Goal: Answer question/provide support

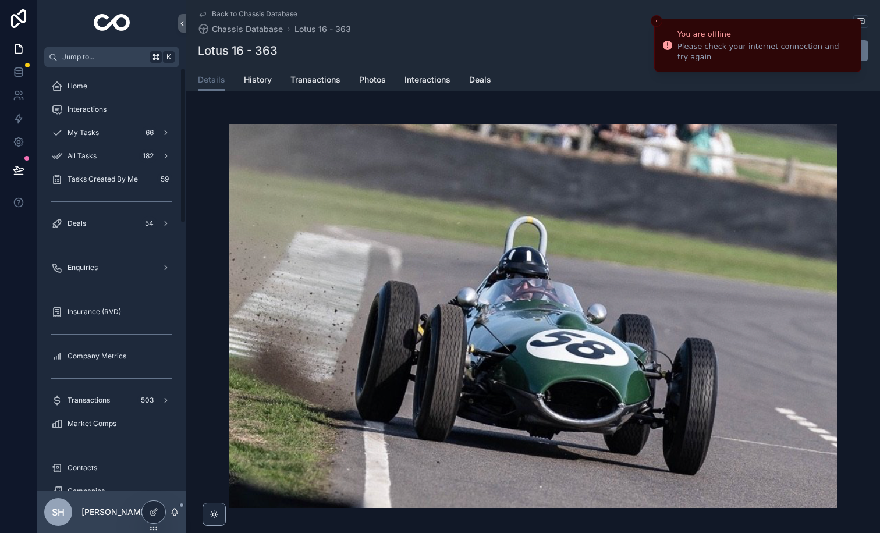
scroll to position [1543, 0]
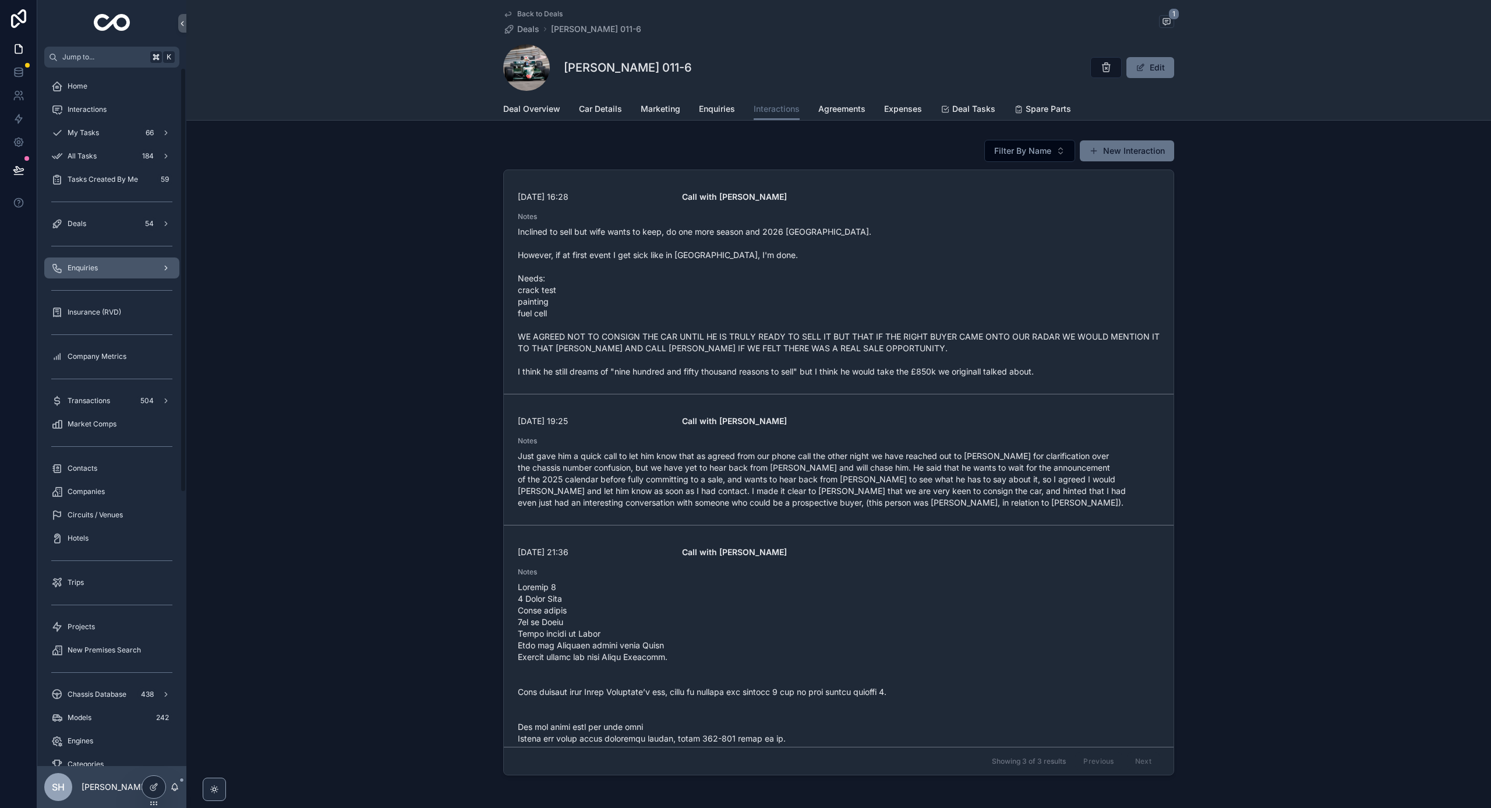
click at [94, 264] on span "Enquiries" at bounding box center [83, 267] width 30 height 9
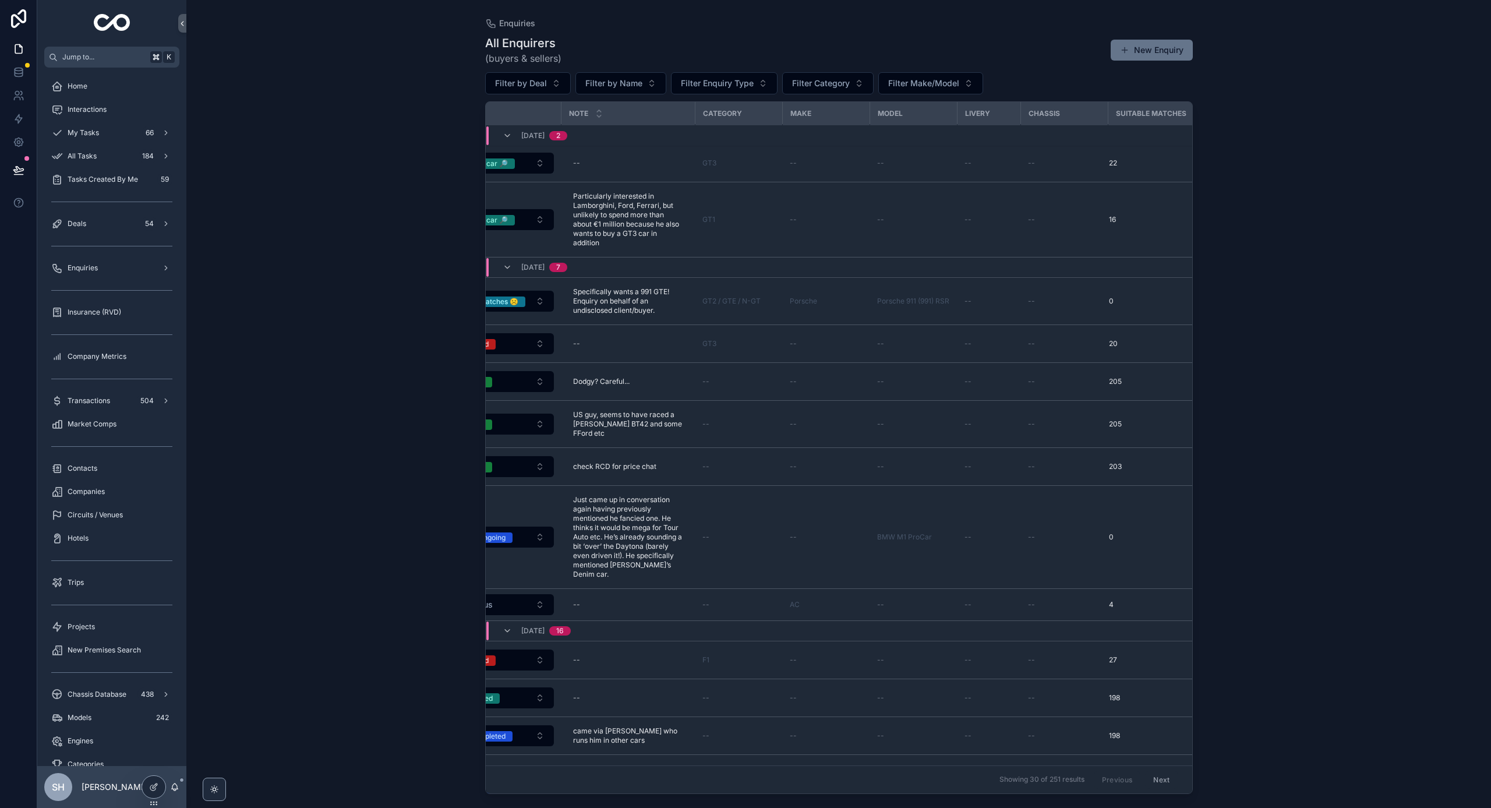
scroll to position [2, 536]
click at [154, 786] on icon at bounding box center [153, 786] width 9 height 9
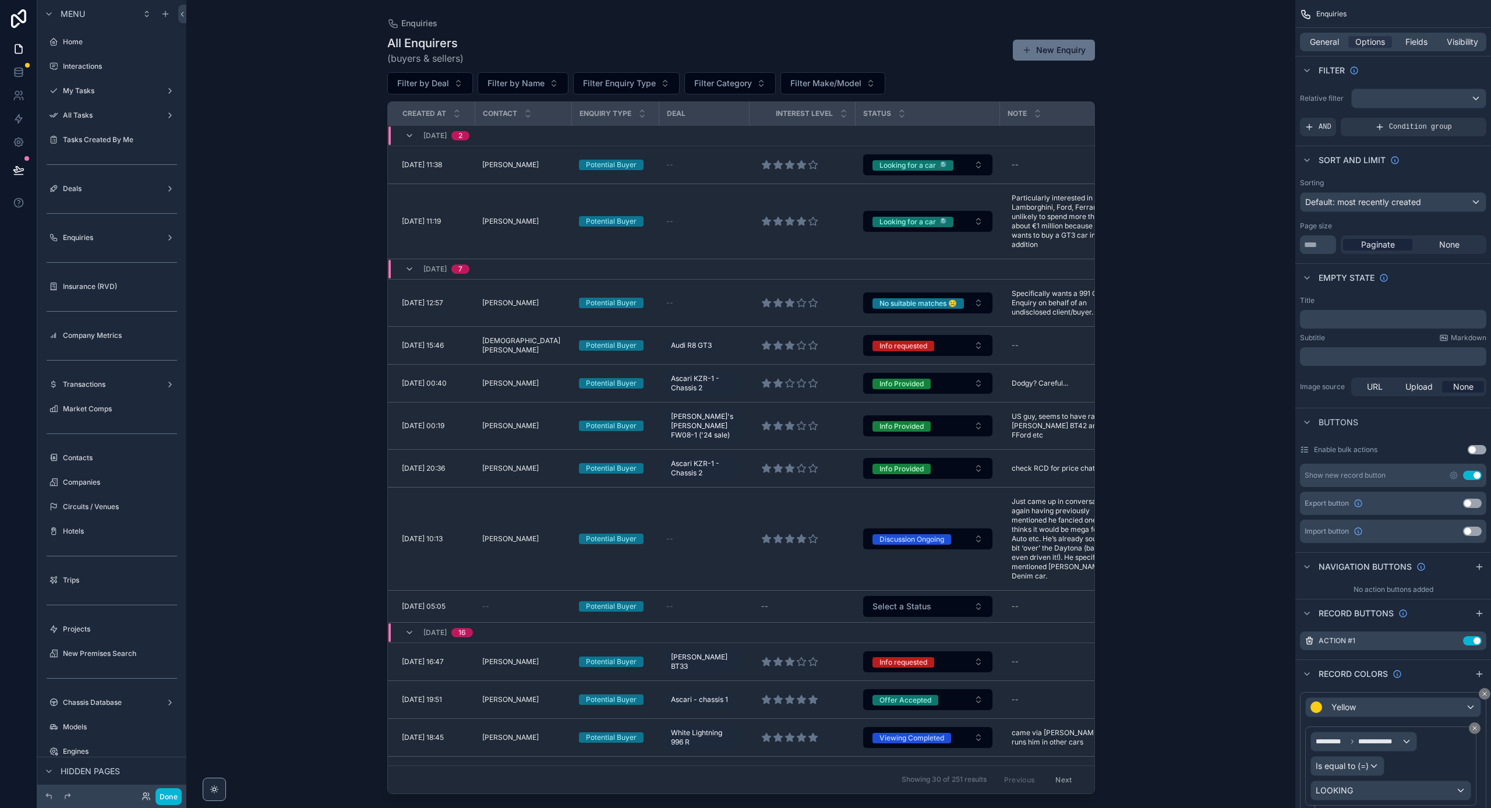
click at [1049, 143] on td "scrollable content" at bounding box center [1067, 136] width 134 height 20
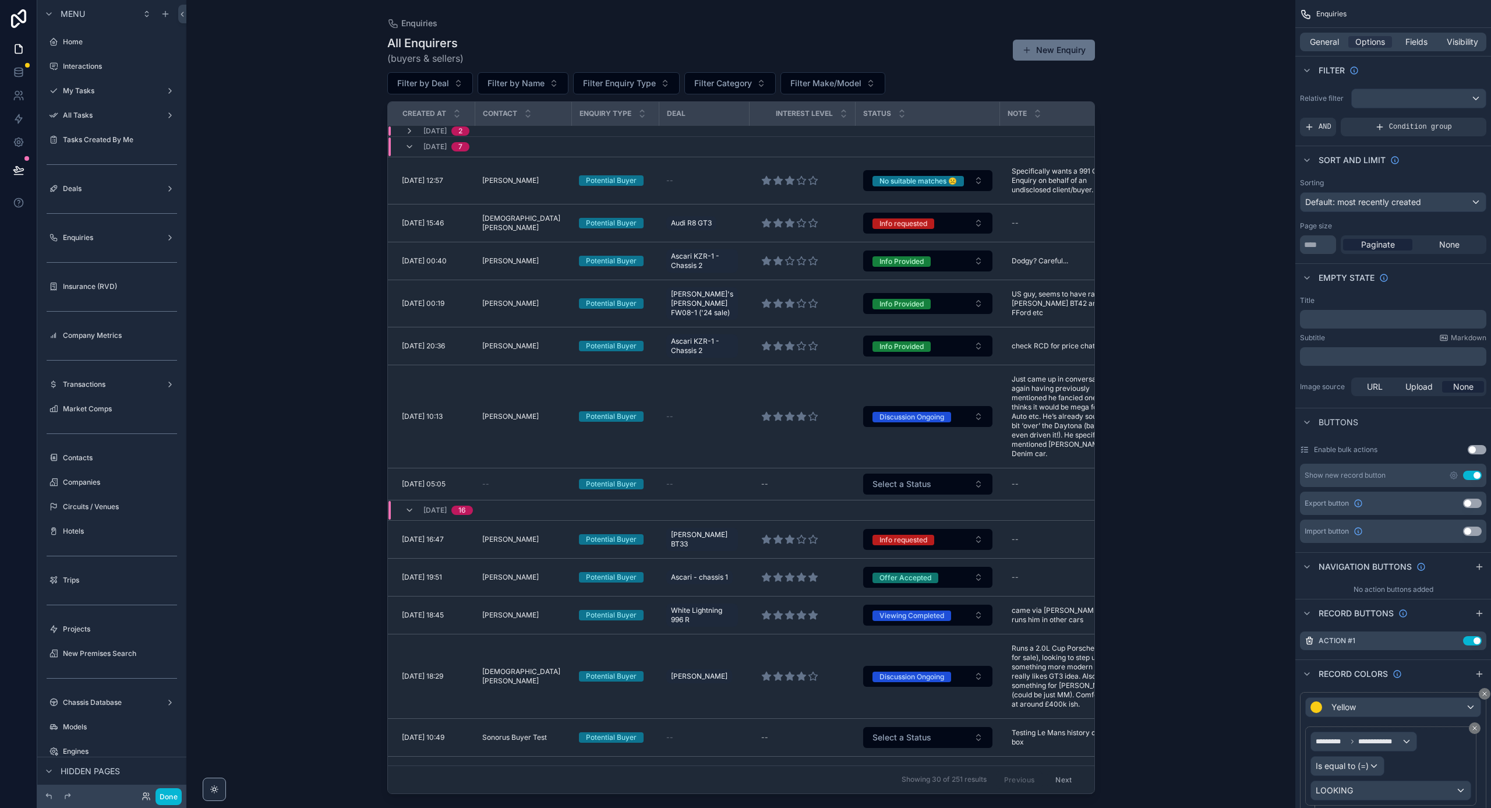
click at [1070, 131] on td "scrollable content" at bounding box center [1067, 131] width 134 height 11
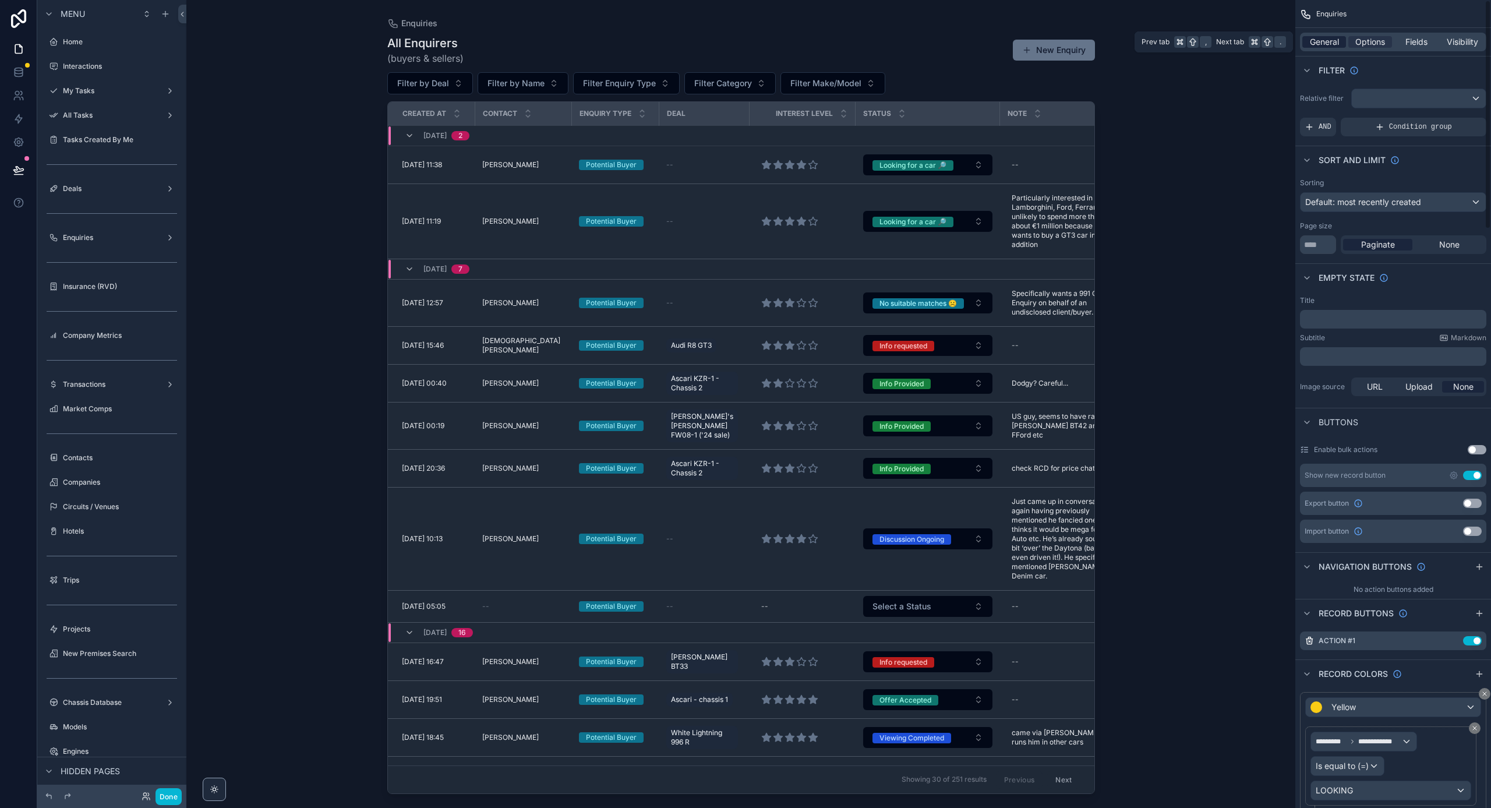
click at [1328, 41] on span "General" at bounding box center [1324, 42] width 29 height 12
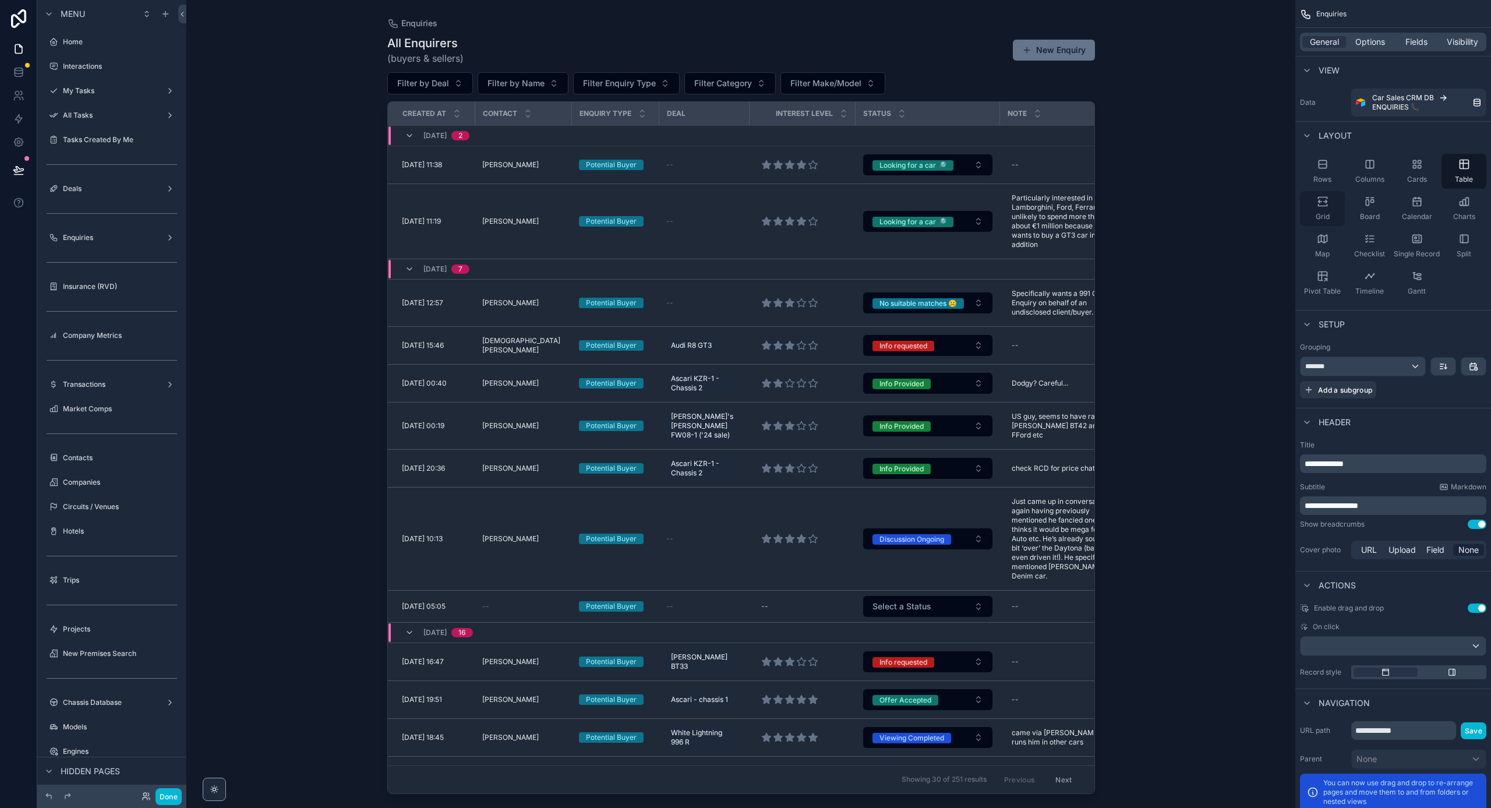
click at [1319, 206] on icon "scrollable content" at bounding box center [1322, 205] width 9 height 2
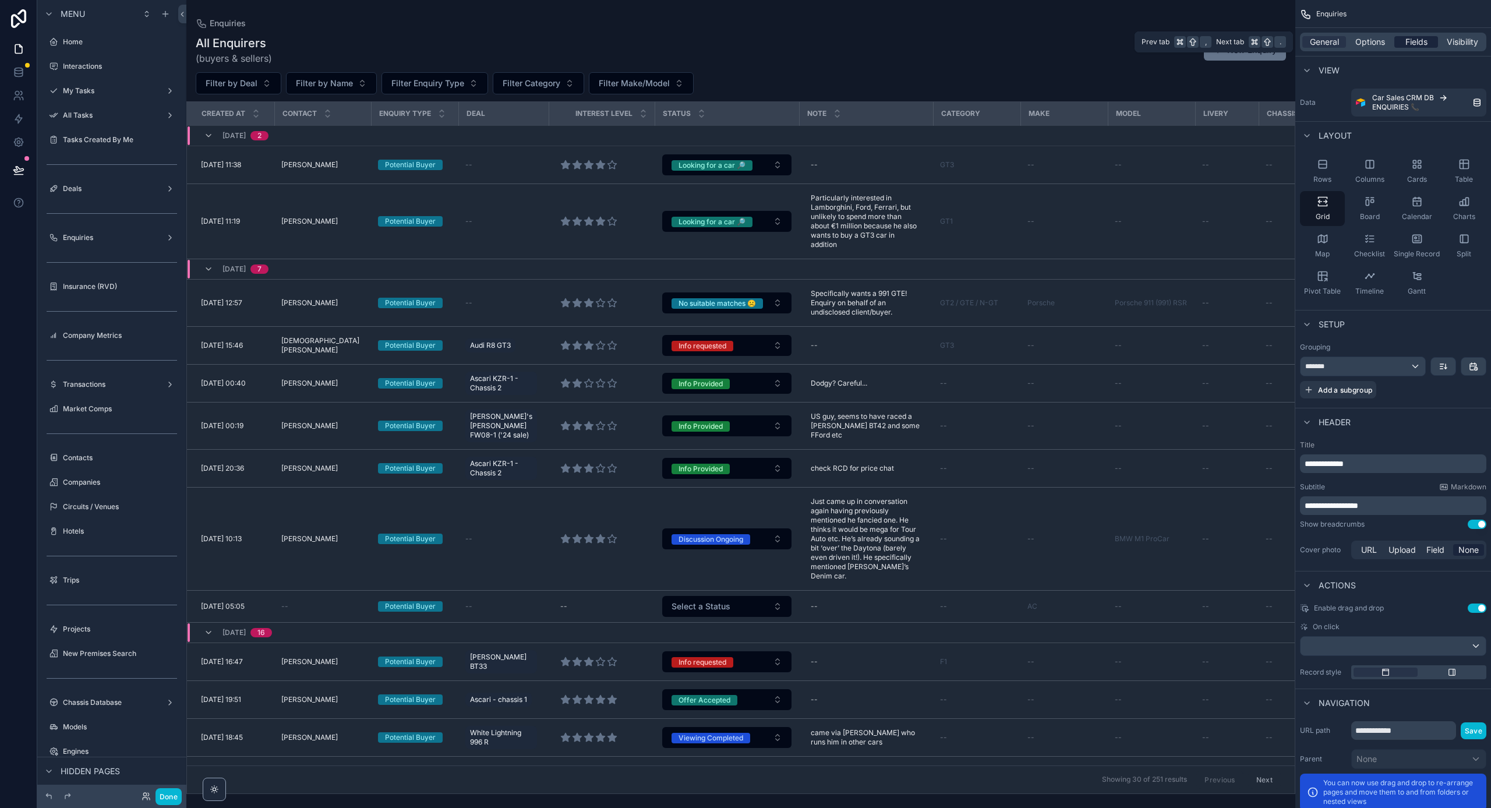
click at [1416, 41] on span "Fields" at bounding box center [1416, 42] width 22 height 12
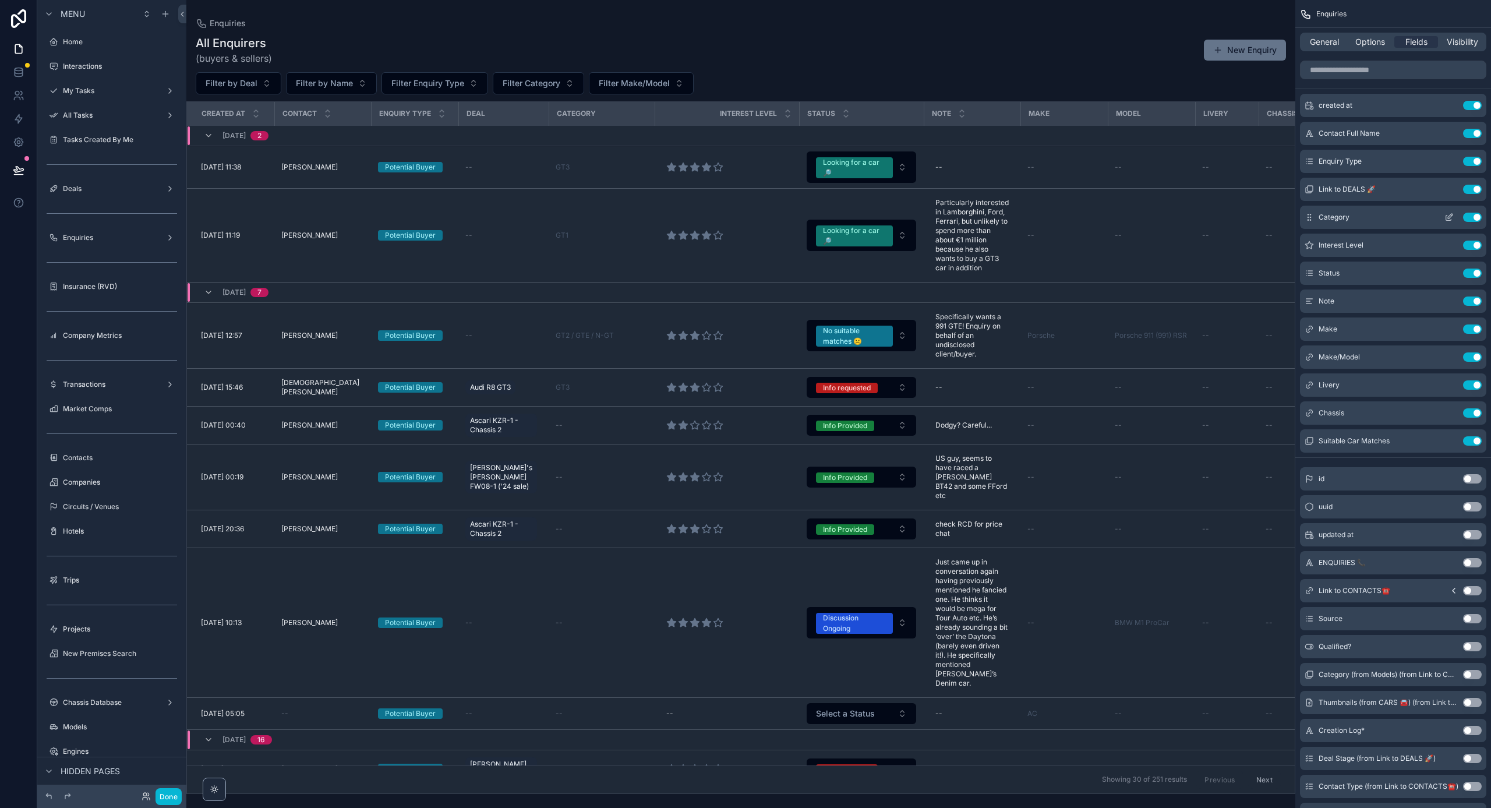
click at [1449, 217] on icon "scrollable content" at bounding box center [1448, 217] width 9 height 9
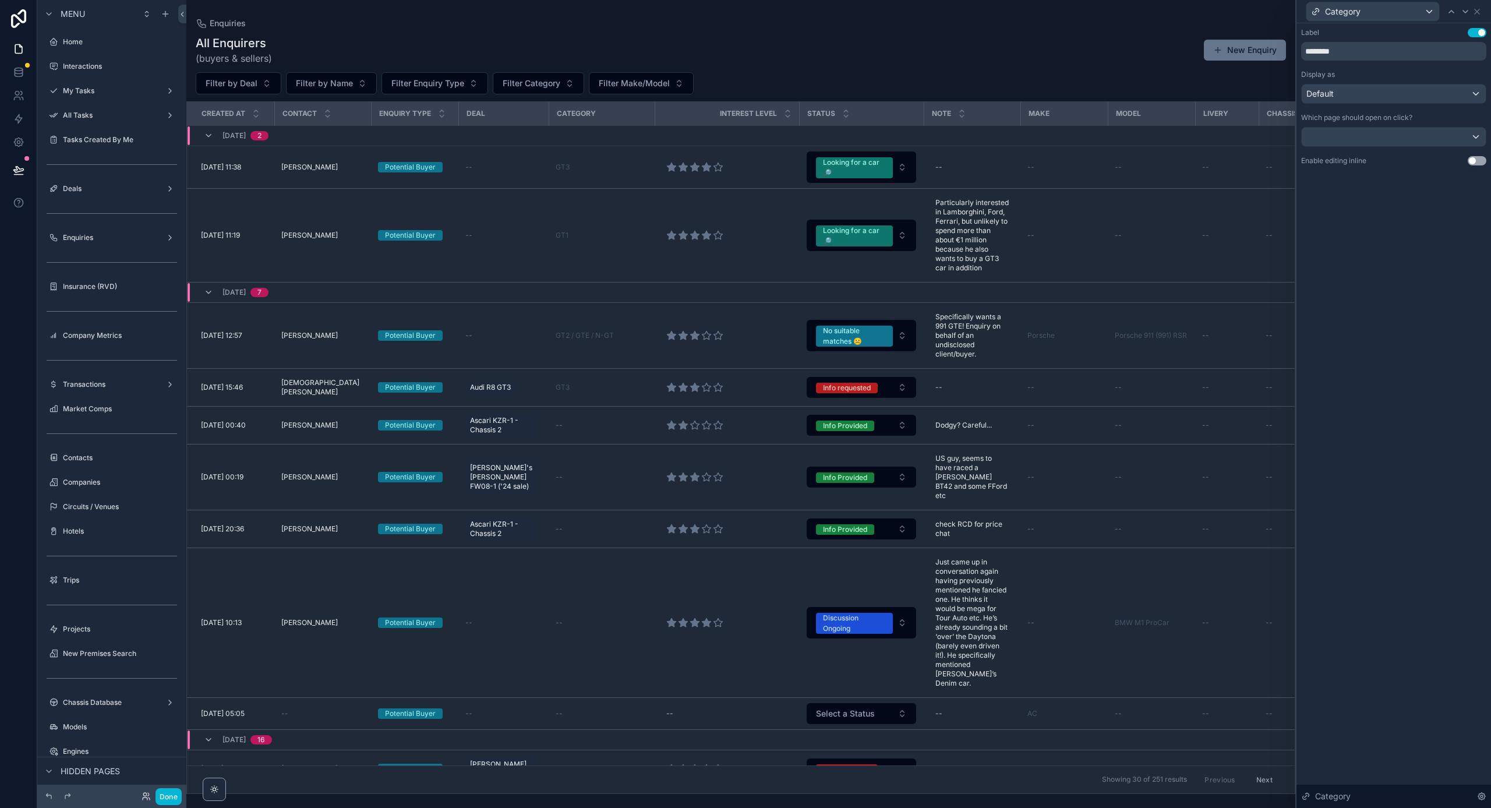
click at [1359, 89] on div "Default" at bounding box center [1393, 93] width 184 height 19
click at [1320, 178] on span "Text" at bounding box center [1319, 178] width 17 height 14
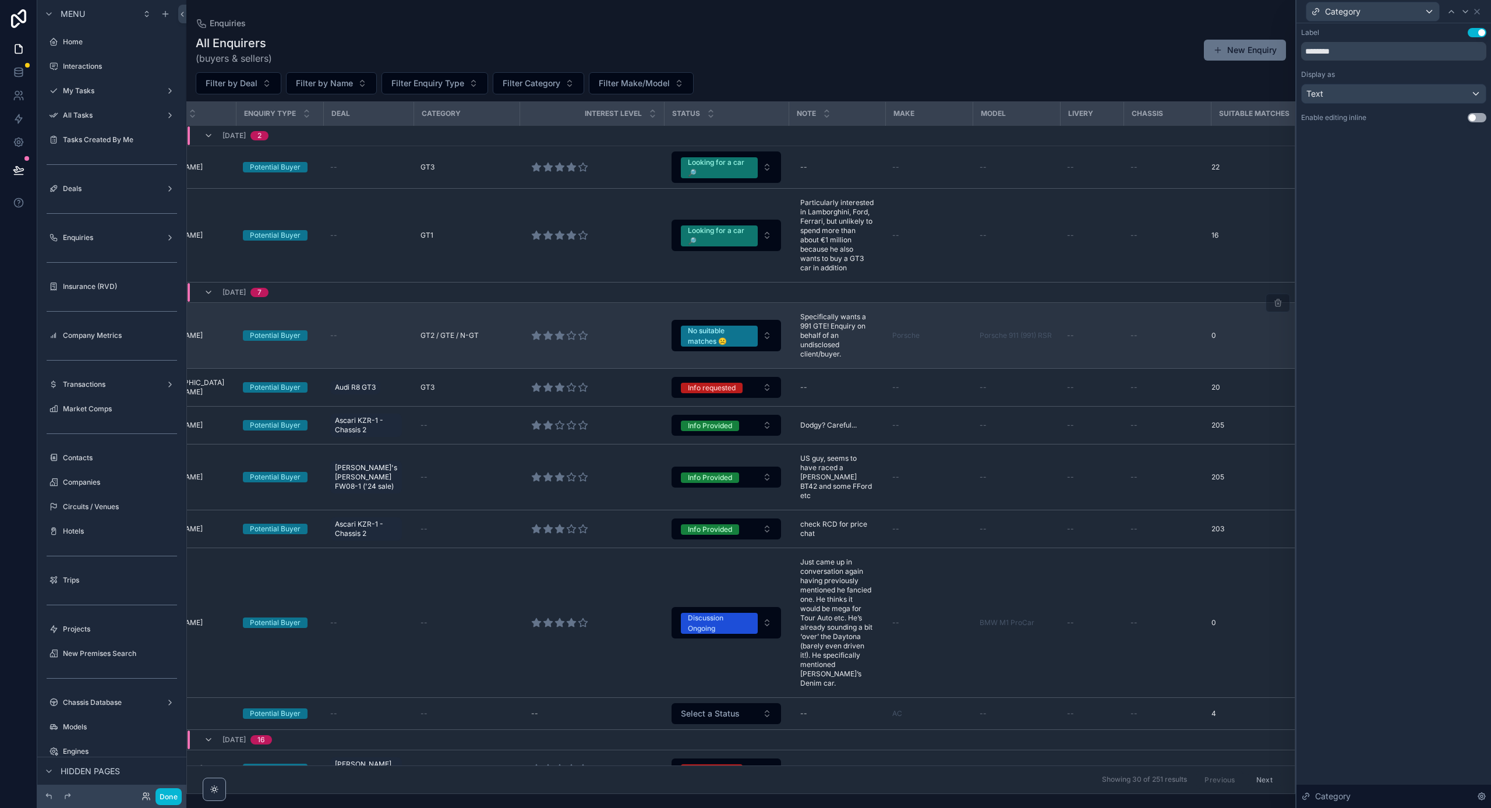
scroll to position [0, 135]
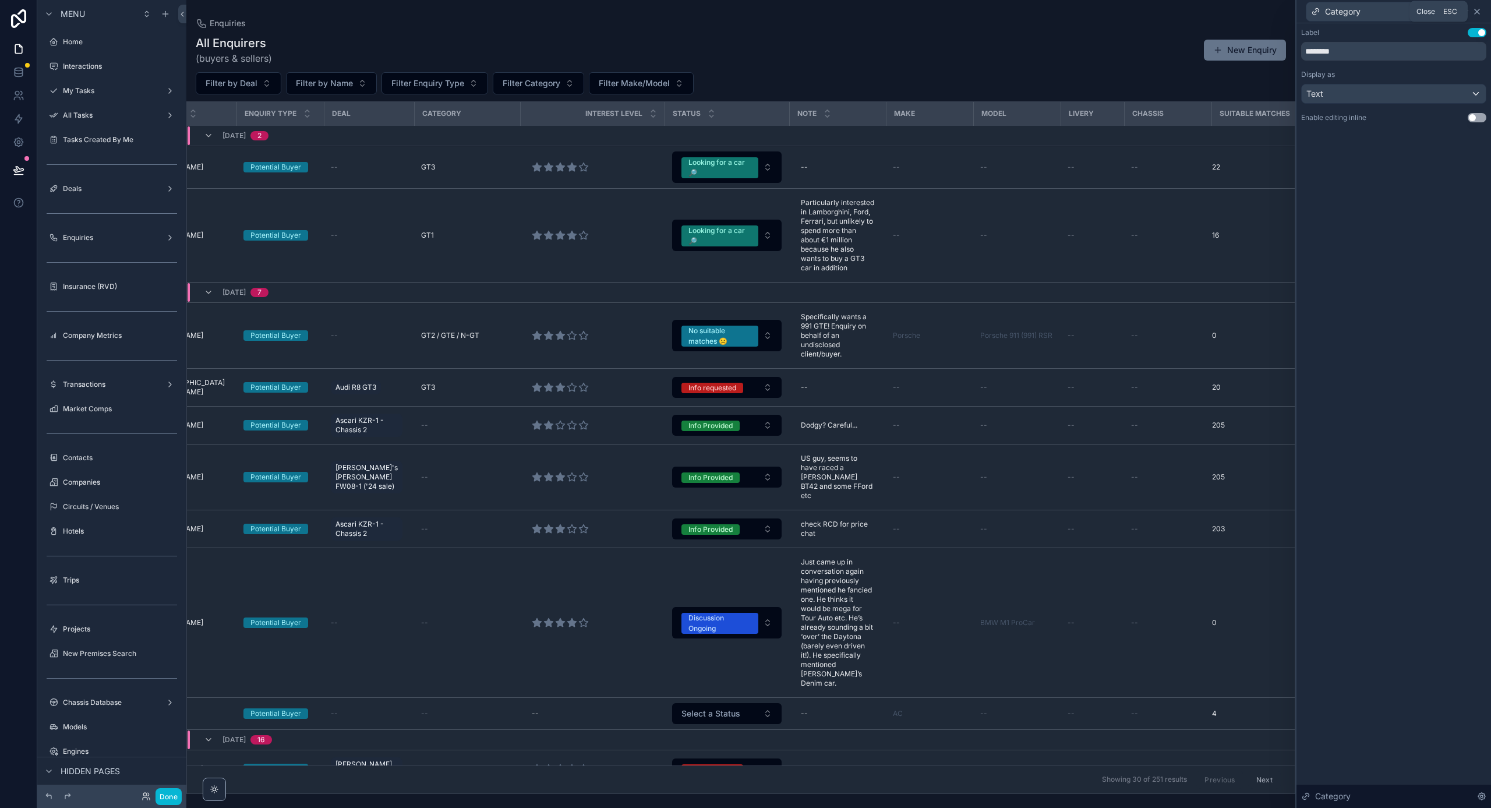
click at [1477, 10] on icon at bounding box center [1476, 11] width 9 height 9
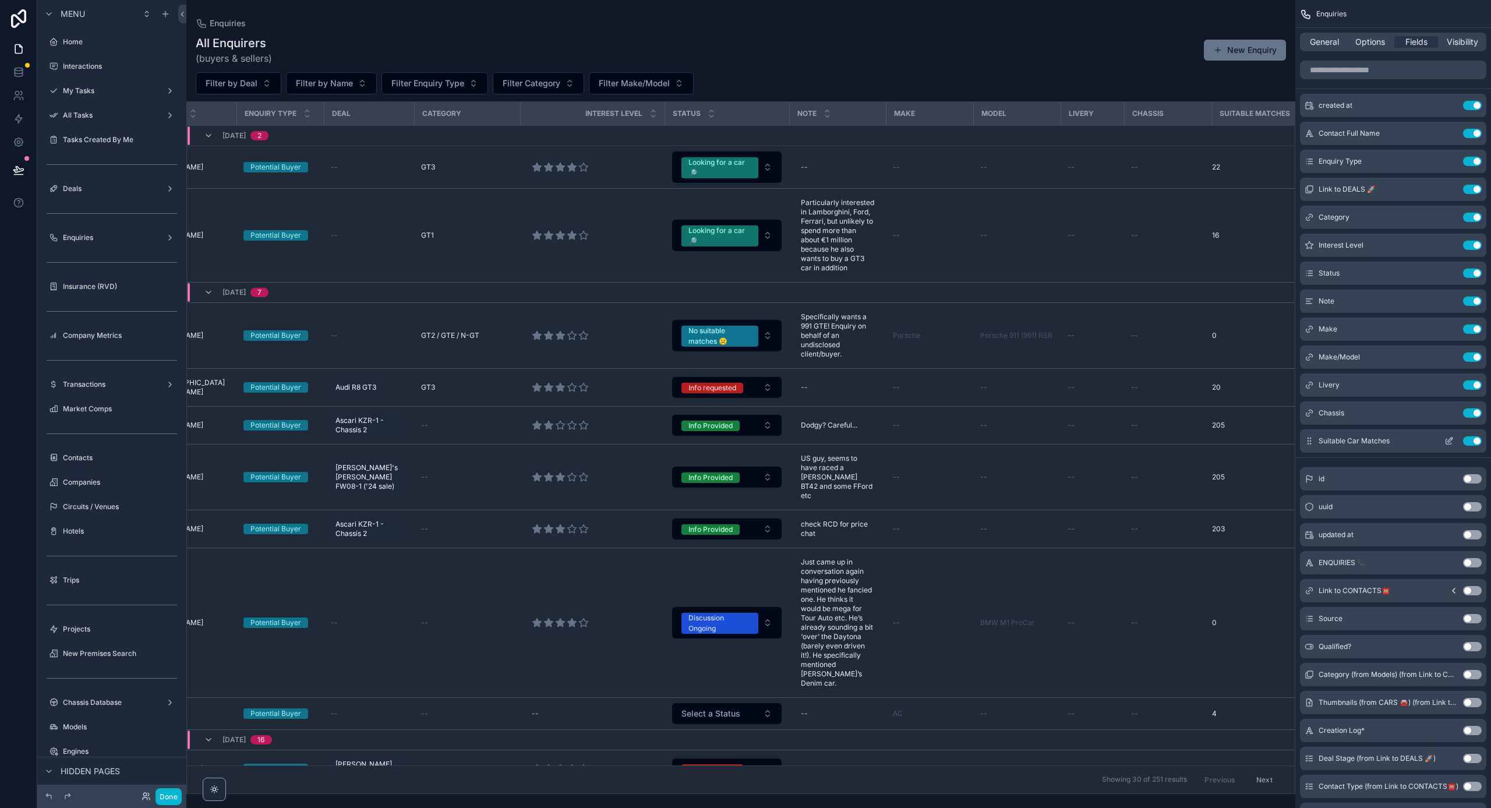
click at [1472, 439] on button "Use setting" at bounding box center [1472, 440] width 19 height 9
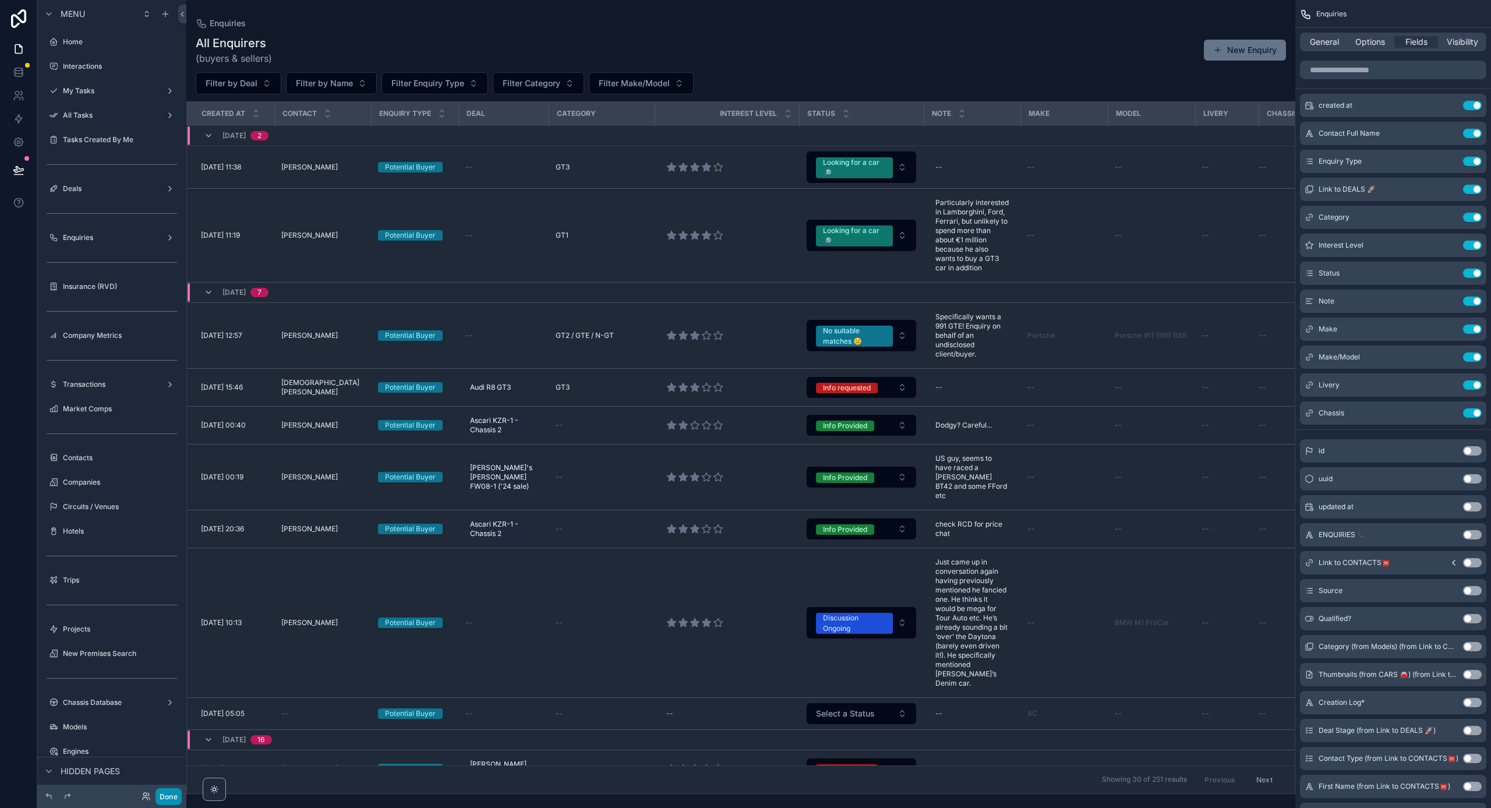
click at [162, 793] on button "Done" at bounding box center [168, 796] width 26 height 17
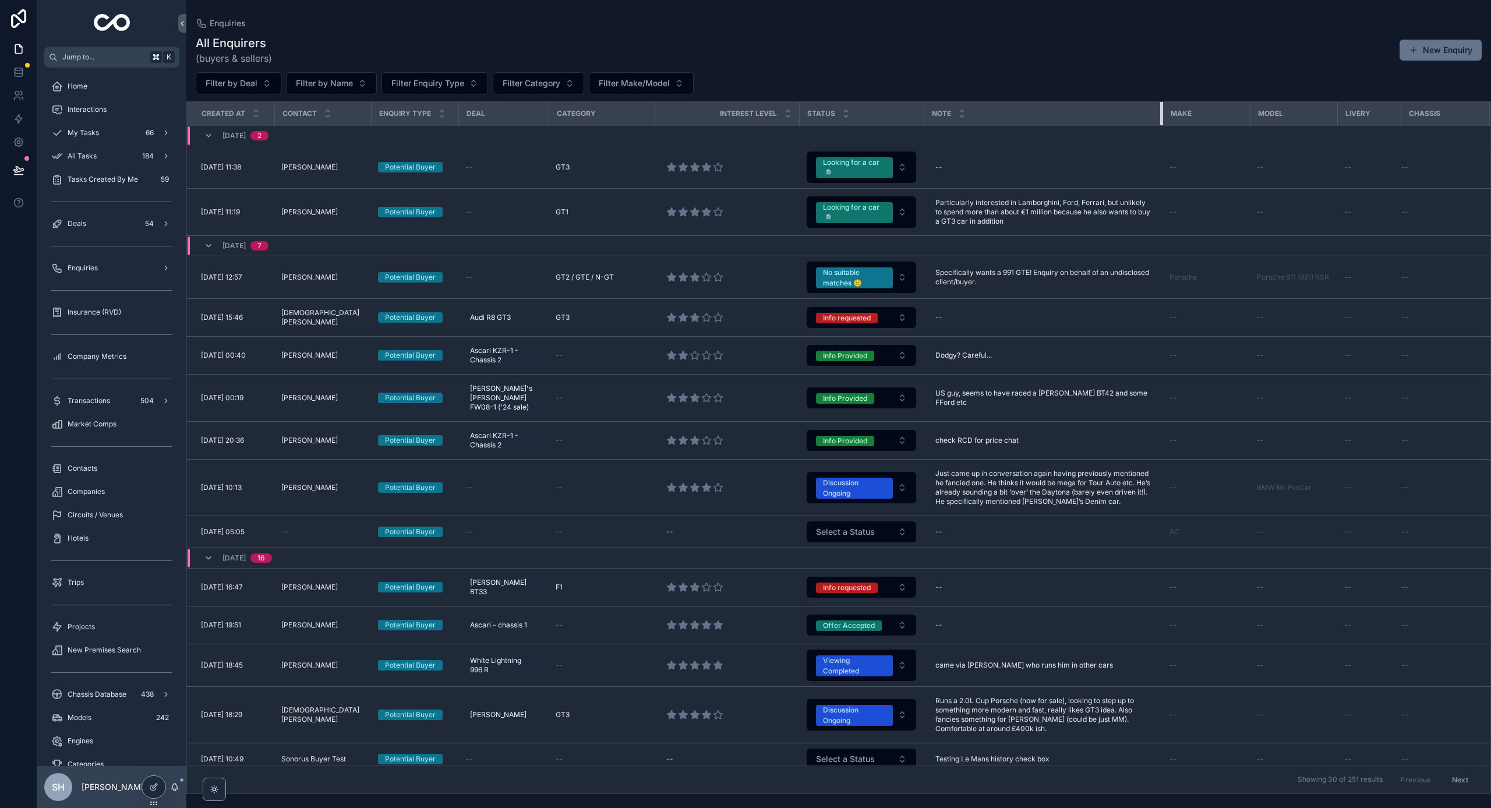
drag, startPoint x: 1012, startPoint y: 112, endPoint x: 1154, endPoint y: 112, distance: 142.1
click at [1160, 112] on div "scrollable content" at bounding box center [1162, 113] width 5 height 23
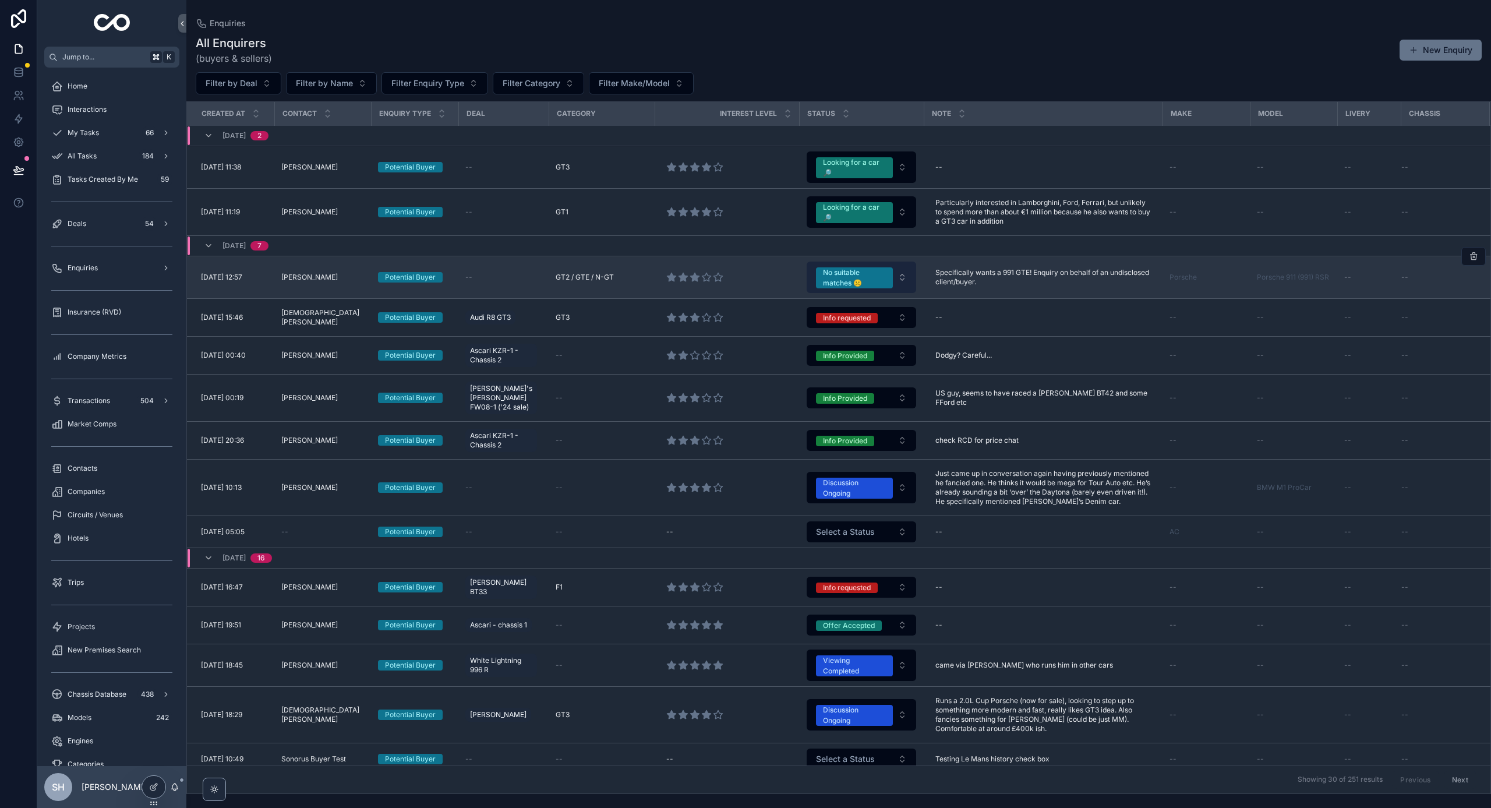
click at [866, 275] on div "No suitable matches ☹️" at bounding box center [854, 277] width 63 height 21
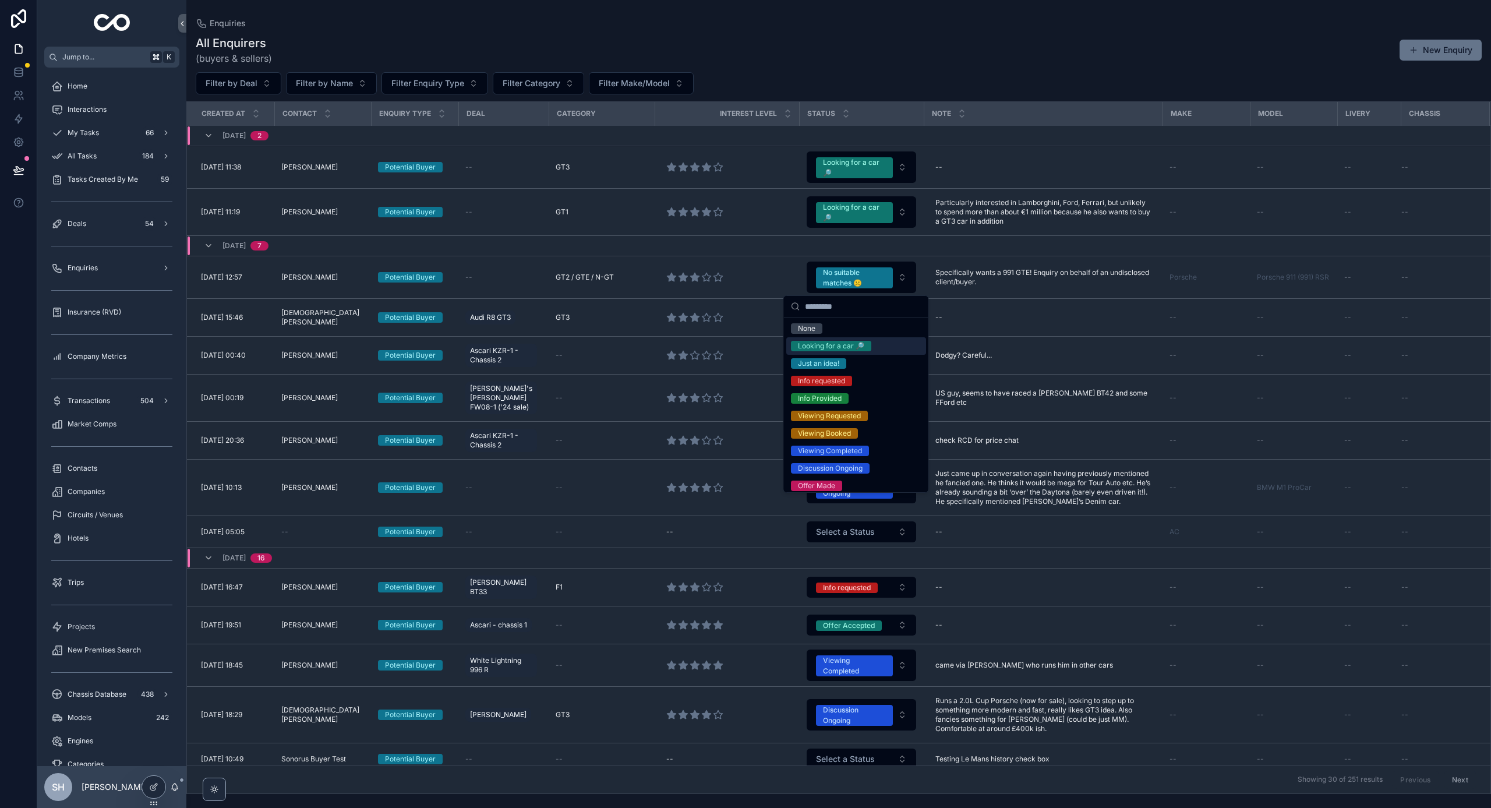
click at [843, 345] on div "Looking for a car 🔎" at bounding box center [831, 346] width 66 height 10
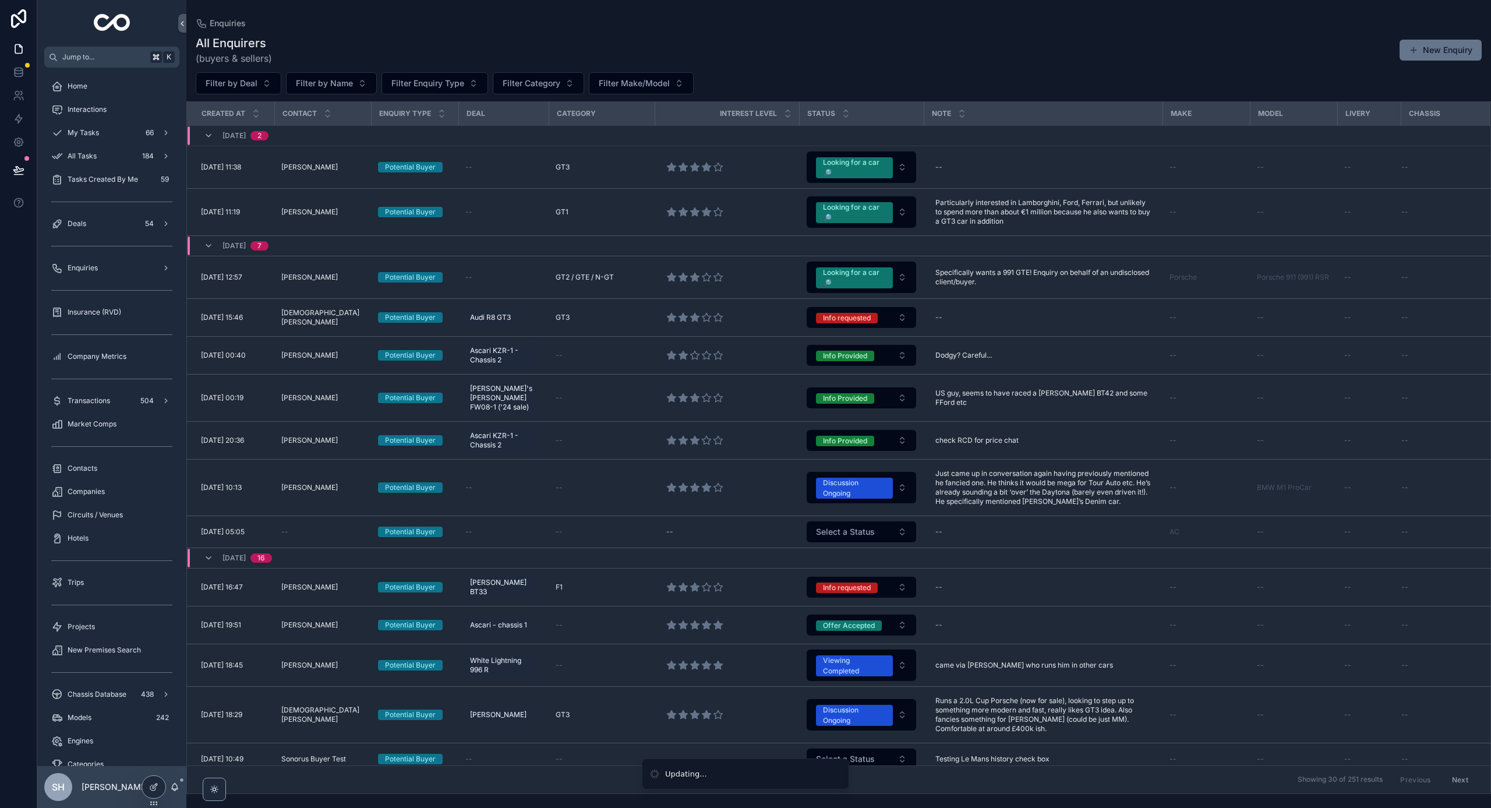
click at [924, 116] on th "Note" at bounding box center [1043, 114] width 239 height 24
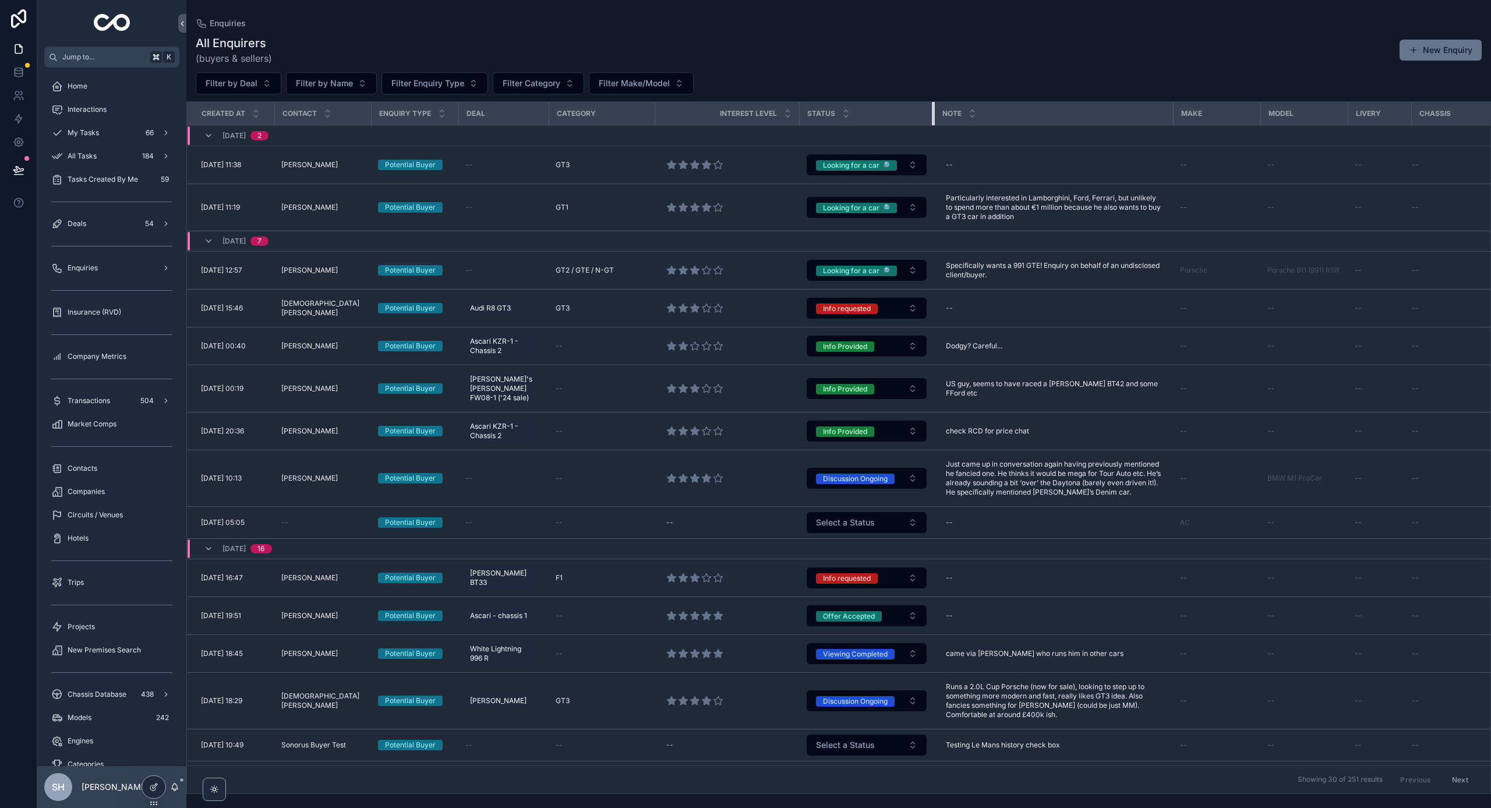
drag, startPoint x: 915, startPoint y: 115, endPoint x: 926, endPoint y: 114, distance: 10.5
click at [932, 114] on div "scrollable content" at bounding box center [934, 113] width 5 height 23
click at [952, 56] on div "All Enquirers (buyers & sellers) New Enquiry" at bounding box center [839, 50] width 1286 height 30
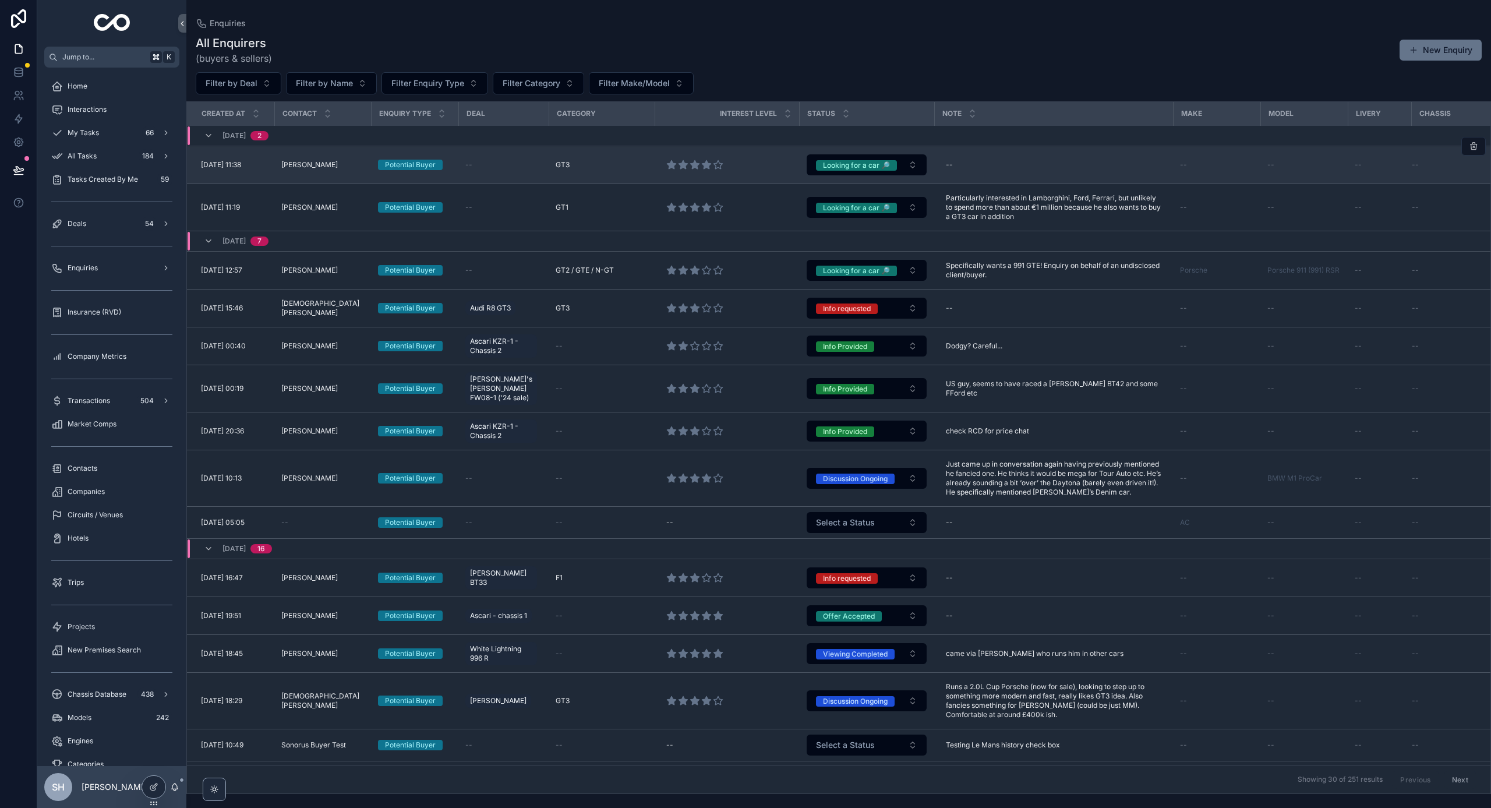
click at [344, 165] on div "[PERSON_NAME] [PERSON_NAME]" at bounding box center [322, 164] width 83 height 9
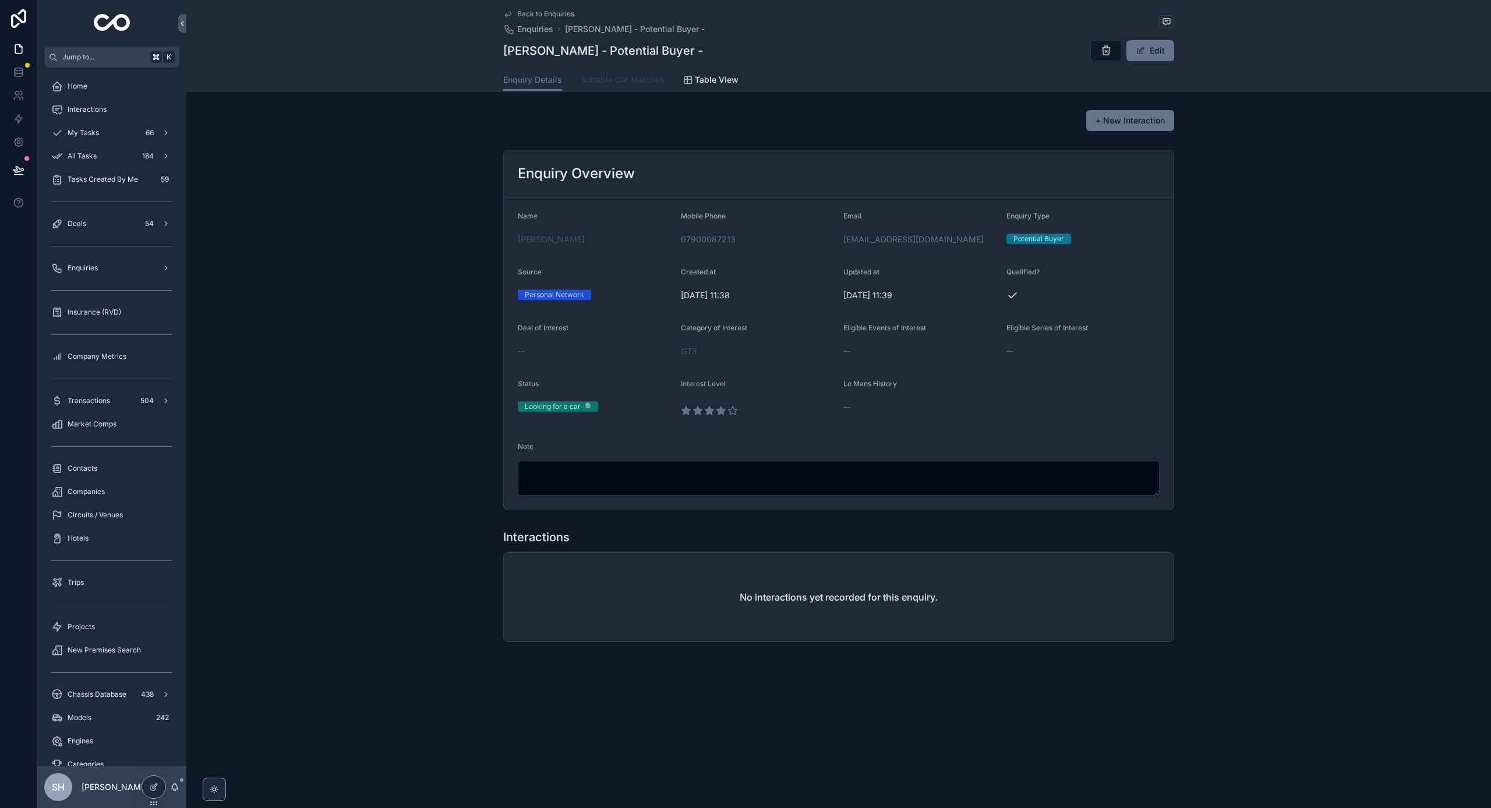
click at [610, 77] on span "Suitable Car Matches" at bounding box center [623, 80] width 84 height 12
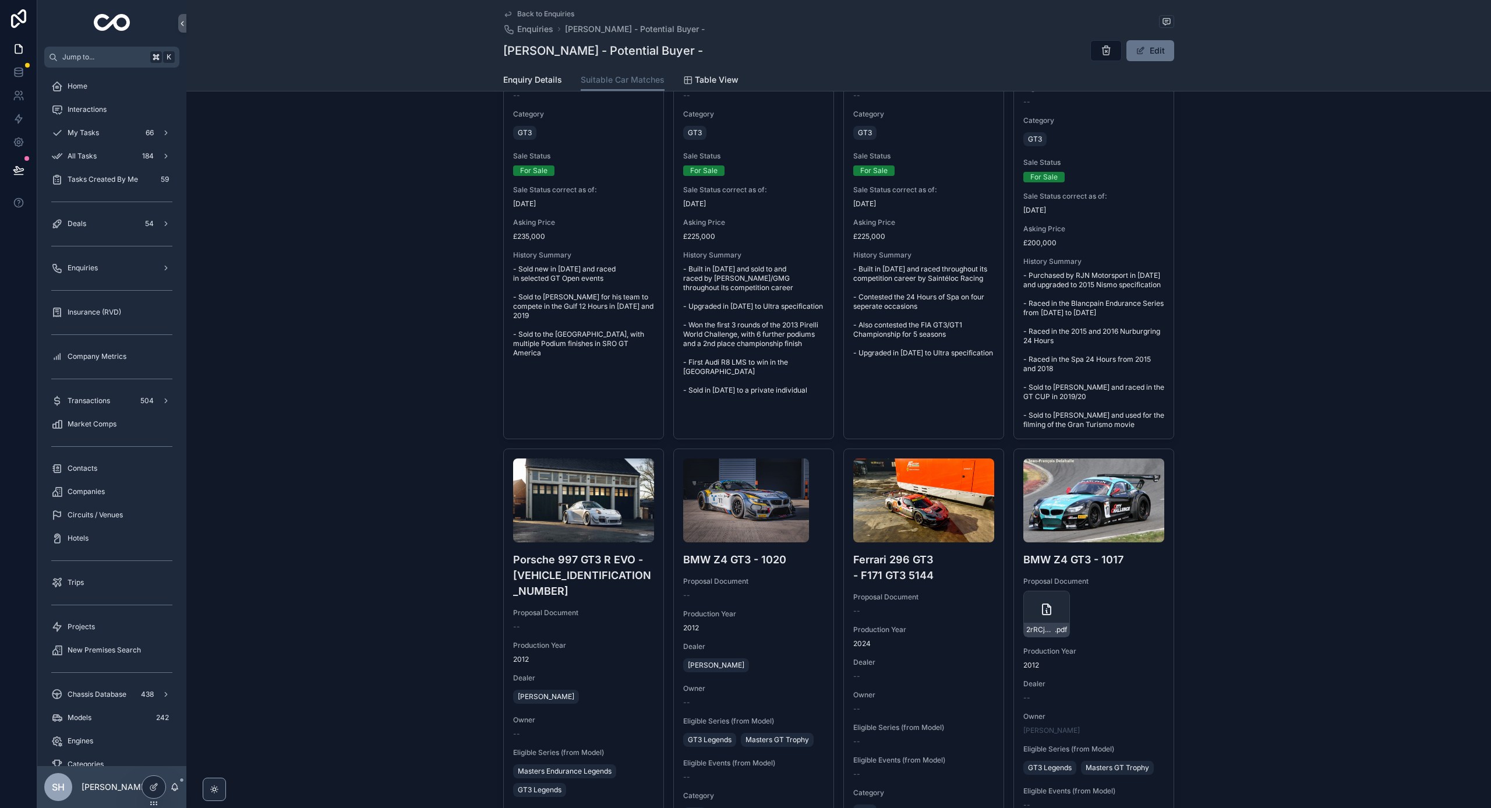
scroll to position [2472, 0]
